Goal: Check status: Check status

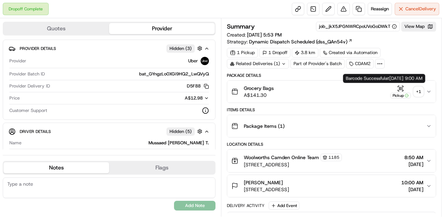
click at [401, 87] on icon "button" at bounding box center [400, 88] width 7 height 7
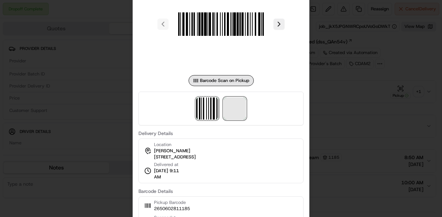
click at [233, 116] on span at bounding box center [235, 109] width 22 height 22
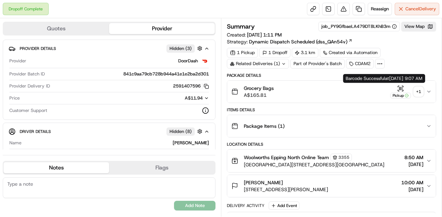
click at [399, 88] on icon "button" at bounding box center [400, 88] width 7 height 7
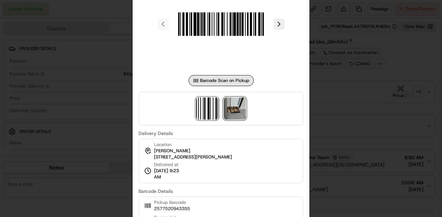
click at [241, 106] on img at bounding box center [235, 109] width 22 height 22
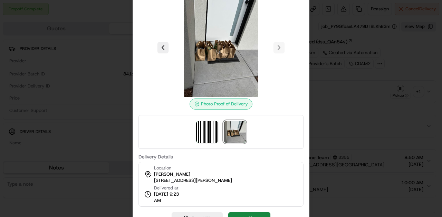
click at [338, 66] on div at bounding box center [221, 108] width 442 height 217
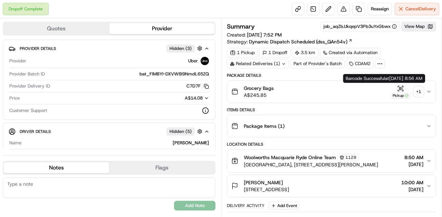
click at [403, 87] on icon "button" at bounding box center [400, 88] width 7 height 7
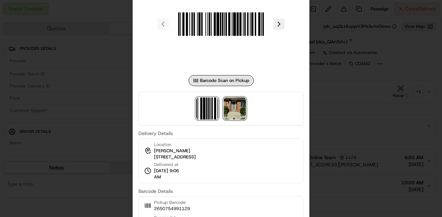
click at [240, 107] on img at bounding box center [235, 109] width 22 height 22
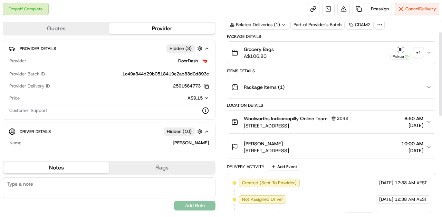
scroll to position [31, 0]
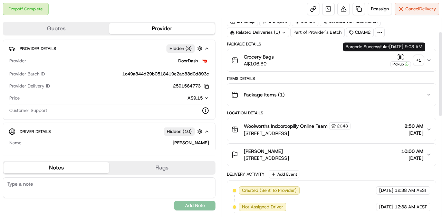
click at [399, 58] on icon "button" at bounding box center [399, 57] width 0 height 3
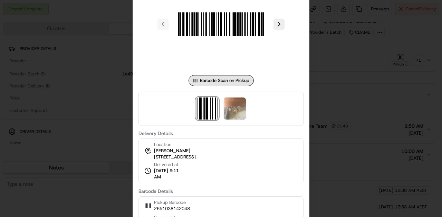
click at [232, 121] on div at bounding box center [220, 109] width 165 height 34
click at [232, 119] on img at bounding box center [235, 109] width 22 height 22
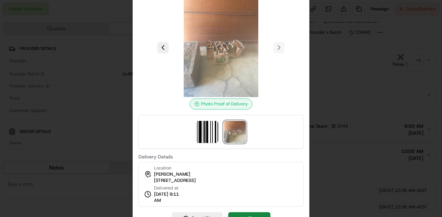
click at [334, 94] on div at bounding box center [221, 108] width 442 height 217
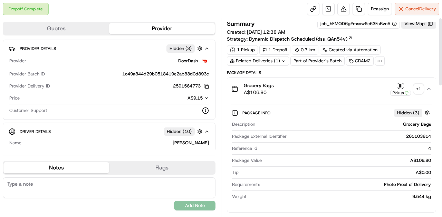
scroll to position [0, 0]
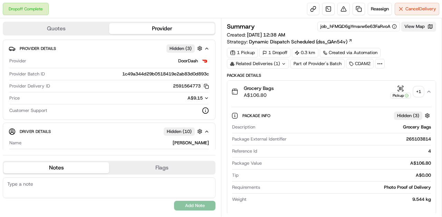
click at [415, 26] on button "View Map" at bounding box center [418, 27] width 35 height 10
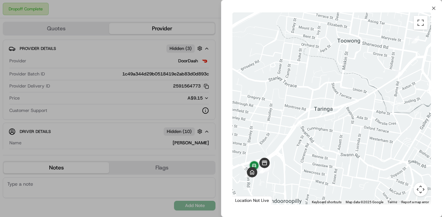
drag, startPoint x: 287, startPoint y: 159, endPoint x: 317, endPoint y: 142, distance: 34.2
click at [317, 142] on div at bounding box center [331, 108] width 198 height 193
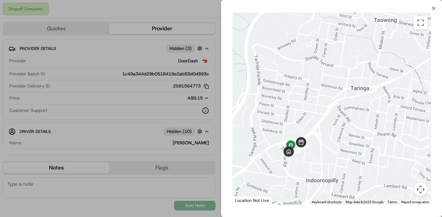
click at [147, 101] on div at bounding box center [221, 108] width 442 height 217
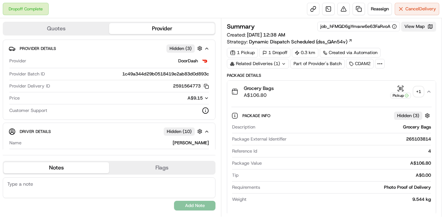
click at [417, 27] on button "View Map" at bounding box center [418, 27] width 35 height 10
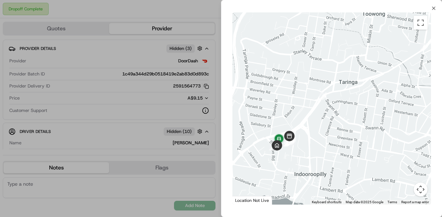
drag, startPoint x: 277, startPoint y: 134, endPoint x: 302, endPoint y: 109, distance: 35.6
click at [303, 106] on div at bounding box center [331, 108] width 198 height 193
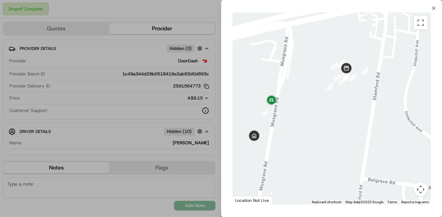
drag, startPoint x: 290, startPoint y: 142, endPoint x: 330, endPoint y: 134, distance: 41.2
click at [330, 134] on div at bounding box center [331, 108] width 198 height 193
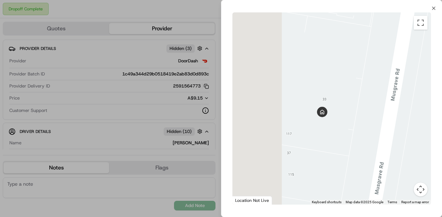
drag, startPoint x: 272, startPoint y: 103, endPoint x: 329, endPoint y: 121, distance: 59.7
click at [329, 121] on div at bounding box center [331, 108] width 198 height 193
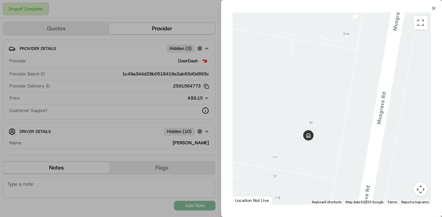
drag, startPoint x: 352, startPoint y: 121, endPoint x: 337, endPoint y: 131, distance: 18.1
click at [337, 131] on div at bounding box center [331, 108] width 198 height 193
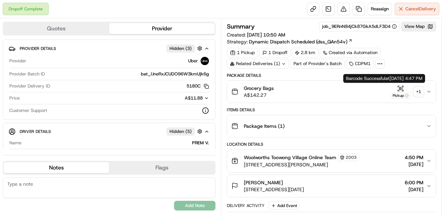
click at [402, 90] on icon "button" at bounding box center [400, 88] width 7 height 7
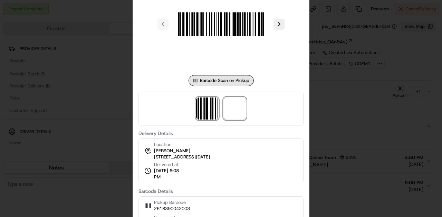
click at [233, 107] on span at bounding box center [235, 109] width 22 height 22
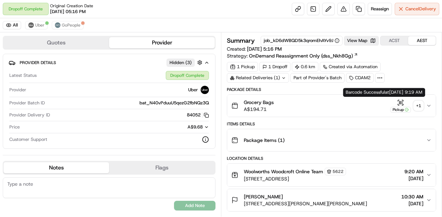
click at [402, 101] on icon "button" at bounding box center [400, 102] width 7 height 7
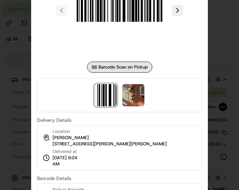
click at [235, 43] on div at bounding box center [119, 95] width 239 height 190
